Goal: Book appointment/travel/reservation

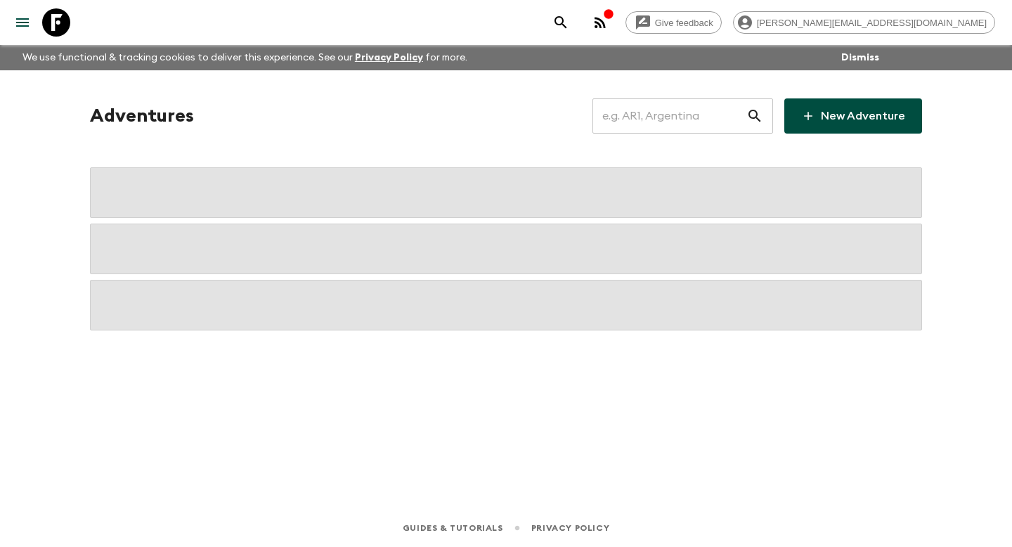
click at [698, 120] on input "text" at bounding box center [669, 115] width 154 height 39
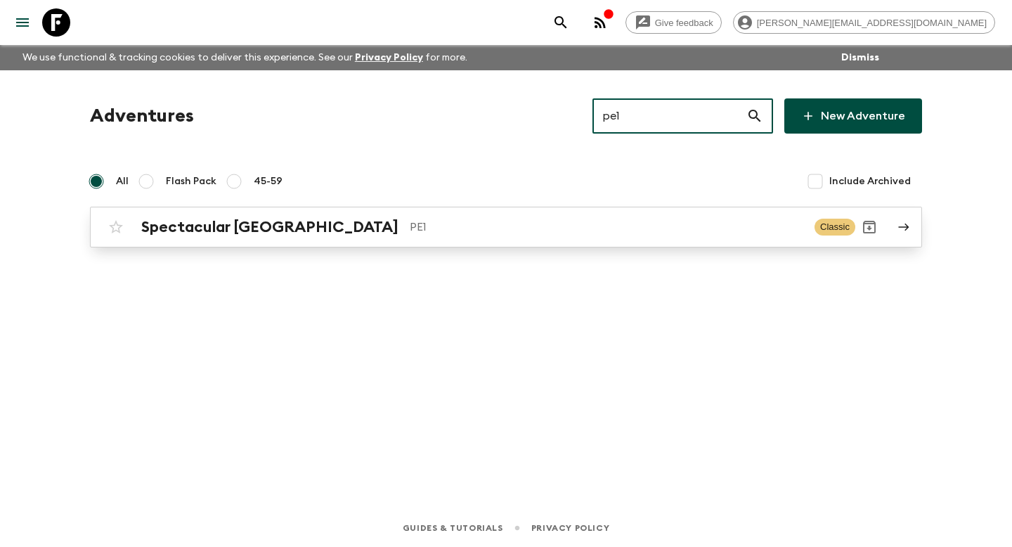
type input "pe1"
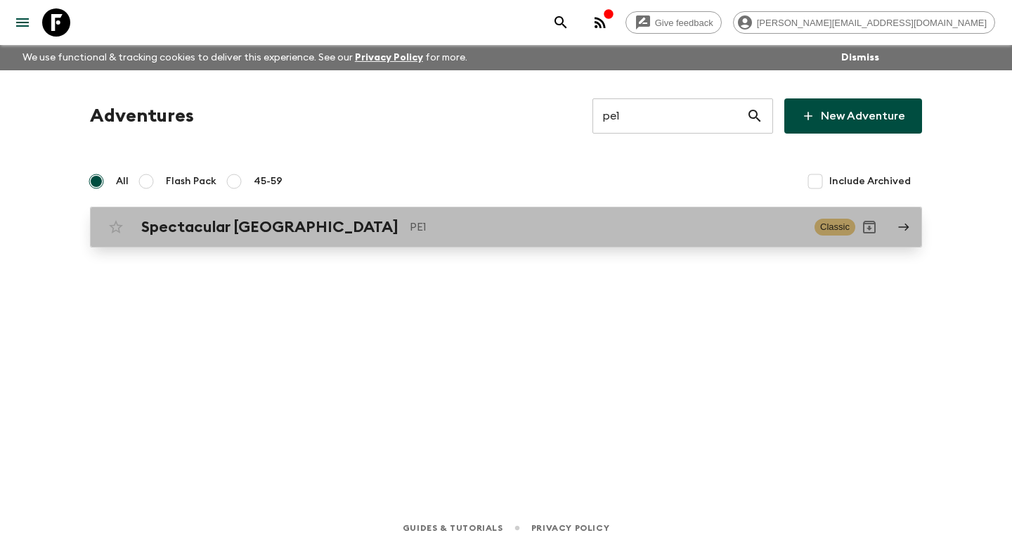
click at [233, 232] on h2 "Spectacular [GEOGRAPHIC_DATA]" at bounding box center [269, 227] width 257 height 18
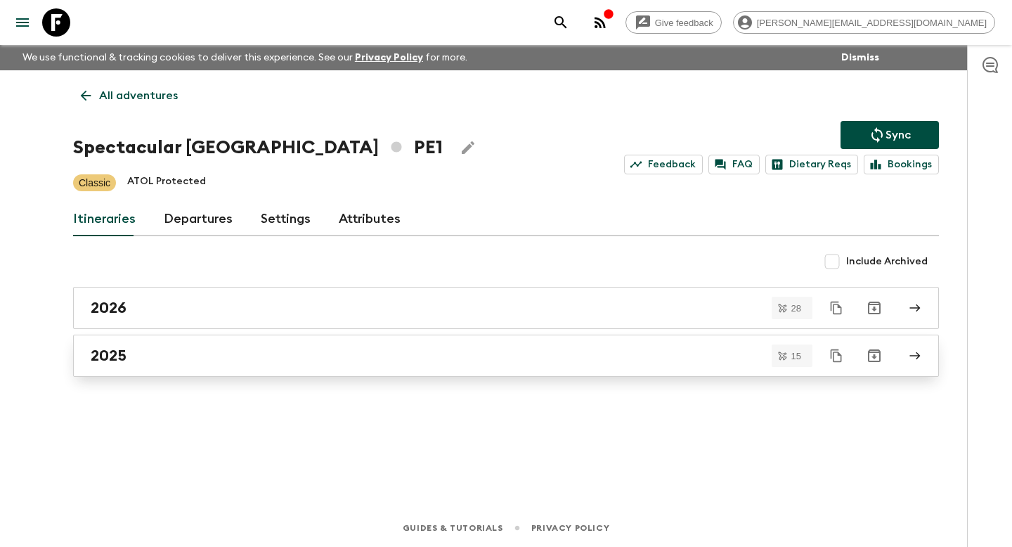
click at [105, 367] on link "2025" at bounding box center [505, 355] width 865 height 42
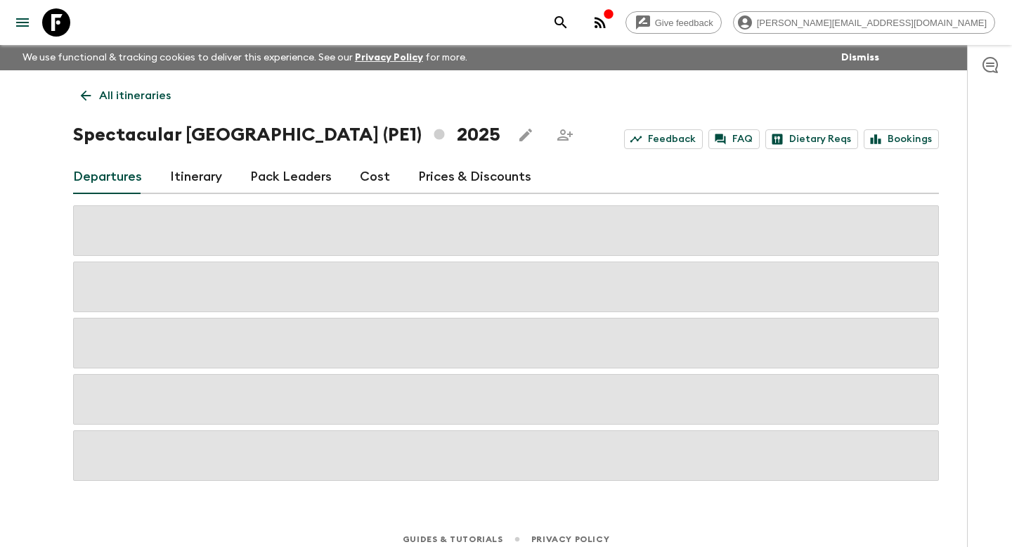
click at [200, 174] on link "Itinerary" at bounding box center [196, 177] width 52 height 34
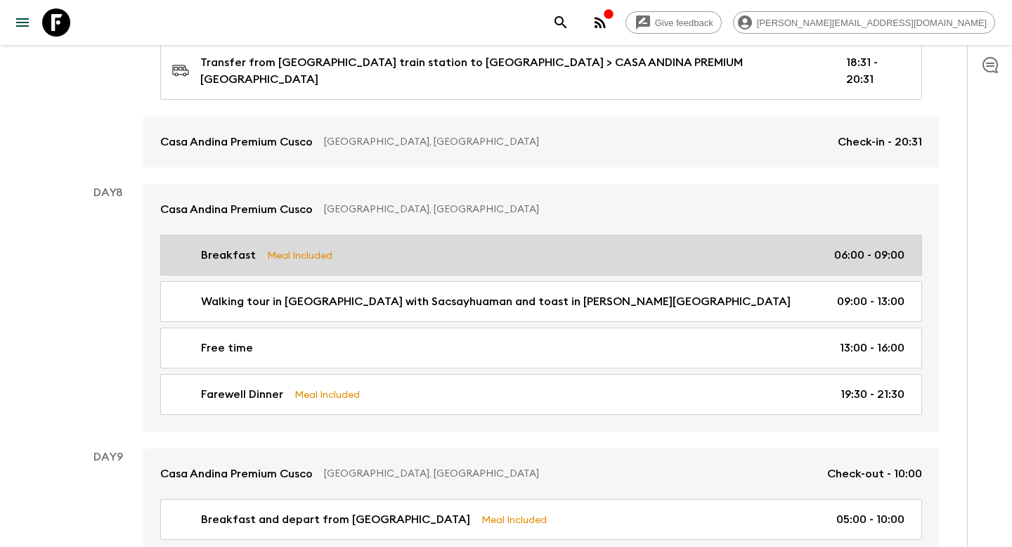
scroll to position [2670, 0]
